Goal: Task Accomplishment & Management: Manage account settings

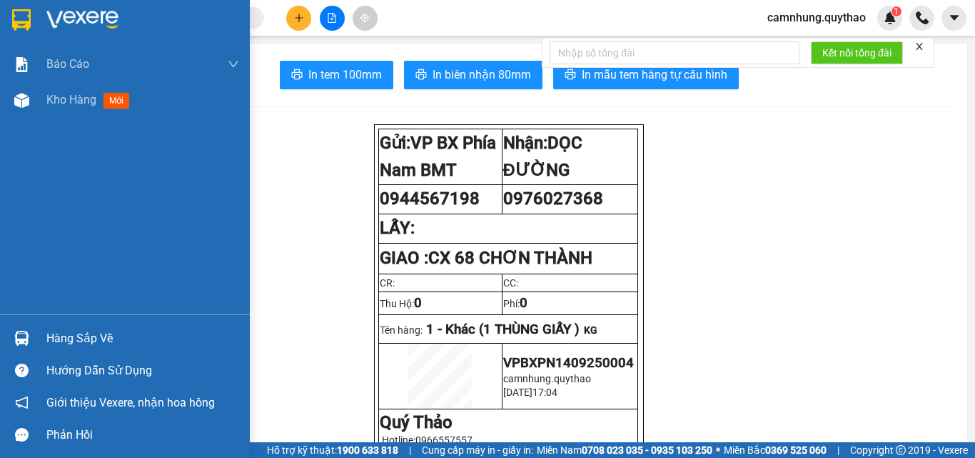
click at [78, 96] on span "Kho hàng" at bounding box center [71, 100] width 50 height 14
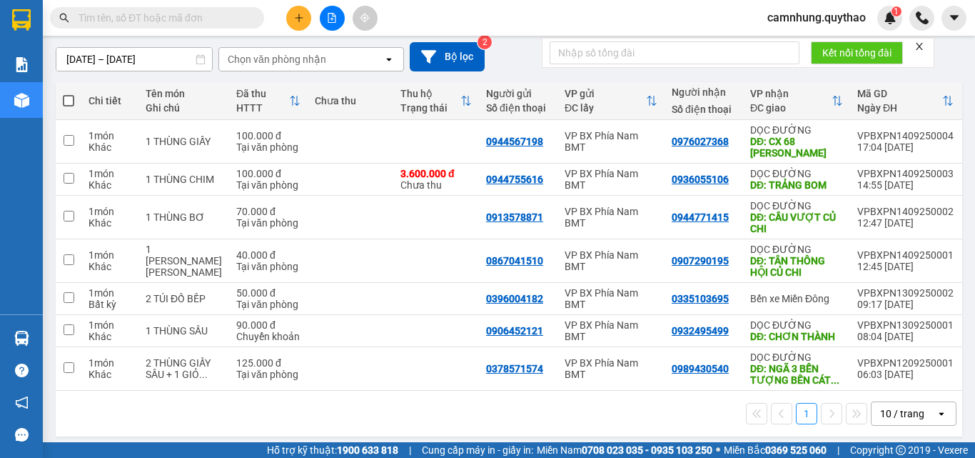
scroll to position [132, 0]
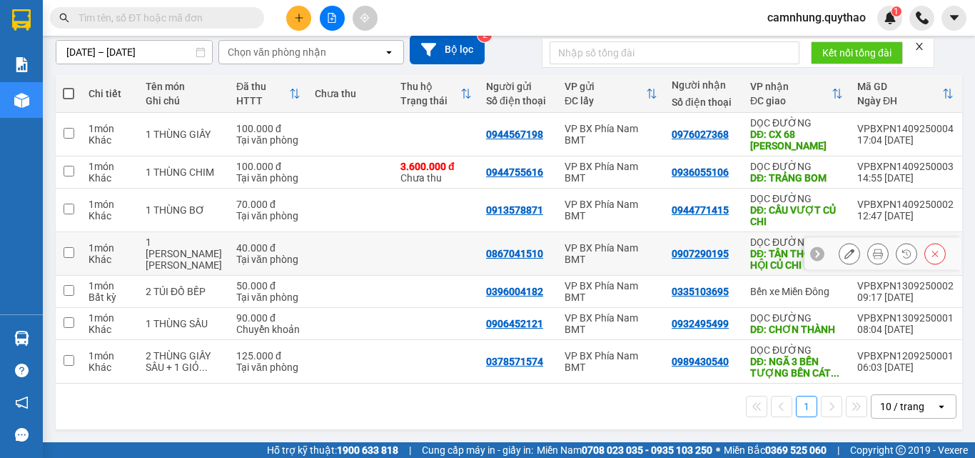
click at [150, 248] on div "1 [PERSON_NAME] [PERSON_NAME]" at bounding box center [184, 253] width 76 height 34
checkbox input "true"
